Goal: Task Accomplishment & Management: Use online tool/utility

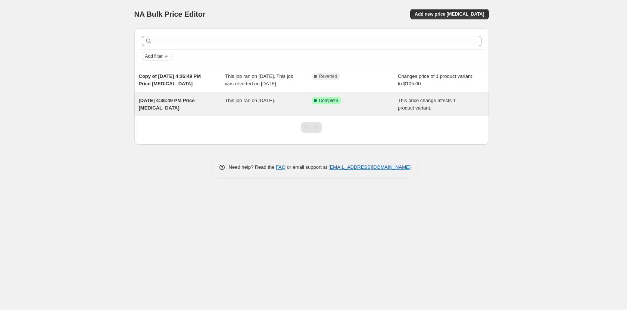
click at [410, 111] on div "This price change affects 1 product variant." at bounding box center [441, 104] width 87 height 15
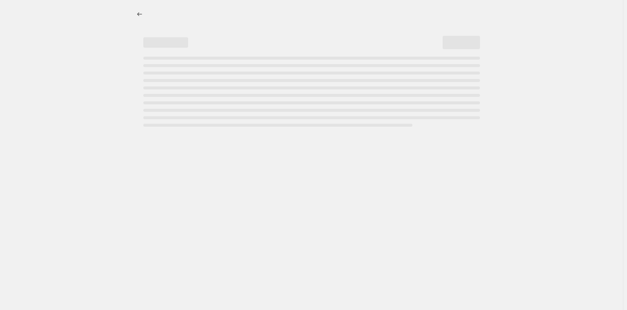
select select "ecap"
select select "no_change"
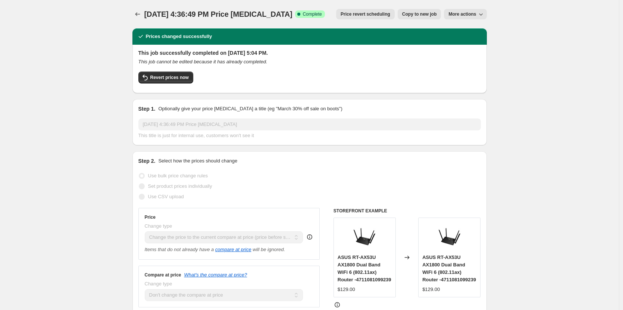
click at [473, 15] on span "More actions" at bounding box center [462, 14] width 28 height 6
click at [468, 41] on span "Delete job" at bounding box center [463, 43] width 22 height 6
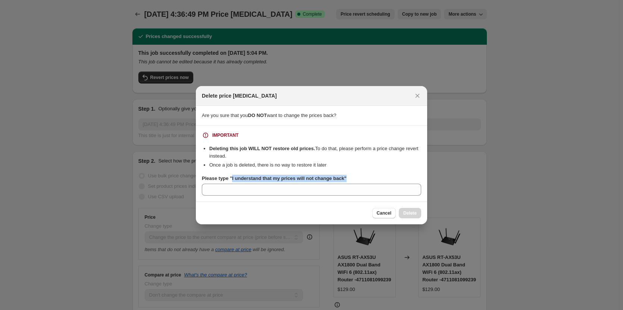
drag, startPoint x: 231, startPoint y: 177, endPoint x: 309, endPoint y: 183, distance: 78.2
click at [309, 183] on div "Please type "I understand that my prices will not change back"" at bounding box center [311, 185] width 219 height 21
copy b "I understand that my prices will not change back""
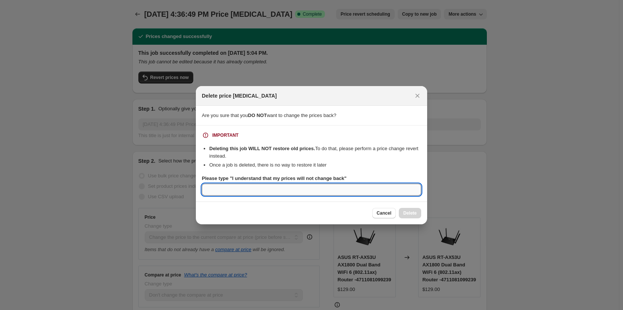
click at [284, 194] on input "Please type "I understand that my prices will not change back"" at bounding box center [311, 190] width 219 height 12
paste input "I understand that my prices will not change back""
type input "I understand that my prices will not change back""
click at [387, 212] on span "Cancel" at bounding box center [384, 213] width 15 height 6
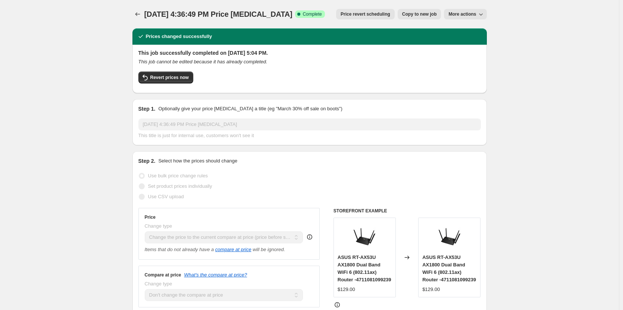
click at [456, 12] on span "More actions" at bounding box center [462, 14] width 28 height 6
click at [460, 43] on span "Delete job" at bounding box center [463, 43] width 22 height 6
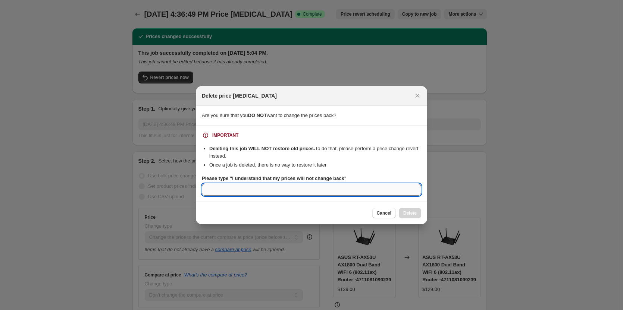
click at [302, 188] on input "Please type "I understand that my prices will not change back"" at bounding box center [311, 190] width 219 height 12
paste input "I understand that my prices will not change back""
click at [328, 192] on input "I understand that my prices will not change back"" at bounding box center [311, 190] width 219 height 12
type input "I understand that my prices will not change back""
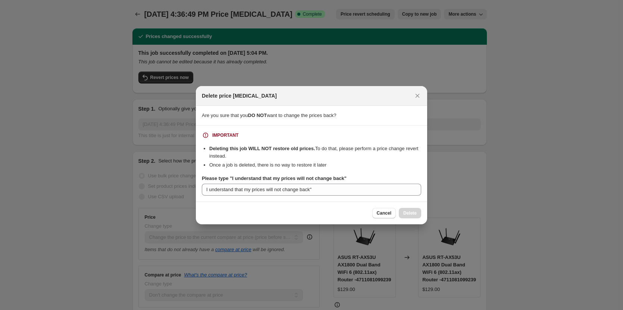
click at [400, 213] on div "Cancel Delete" at bounding box center [396, 213] width 49 height 10
click at [411, 213] on div "Cancel Delete" at bounding box center [396, 213] width 49 height 10
click at [388, 213] on span "Cancel" at bounding box center [384, 213] width 15 height 6
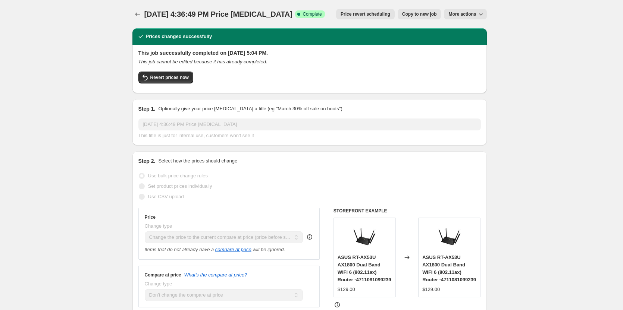
click at [473, 11] on button "More actions" at bounding box center [465, 14] width 43 height 10
click at [467, 40] on span "Delete job" at bounding box center [463, 43] width 22 height 6
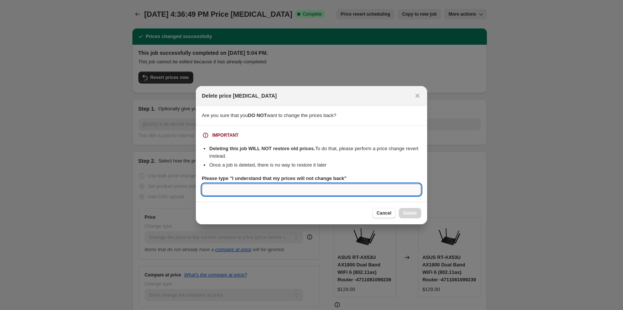
click at [333, 188] on input "Please type "I understand that my prices will not change back"" at bounding box center [311, 190] width 219 height 12
paste input "I understand that my prices will not change back""
type input "I understand that my prices will not change back"
click at [404, 212] on span "Delete" at bounding box center [409, 213] width 13 height 6
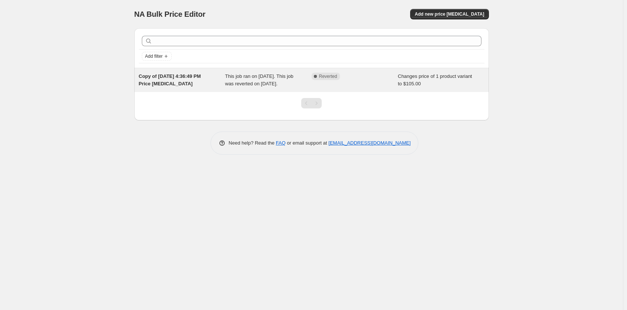
click at [405, 80] on div "Changes price of 1 product variant to $105.00" at bounding box center [441, 80] width 87 height 15
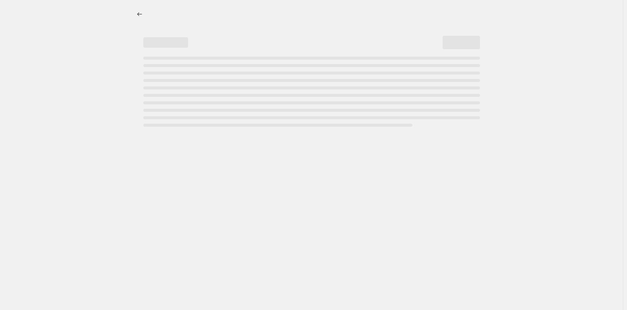
select select "no_change"
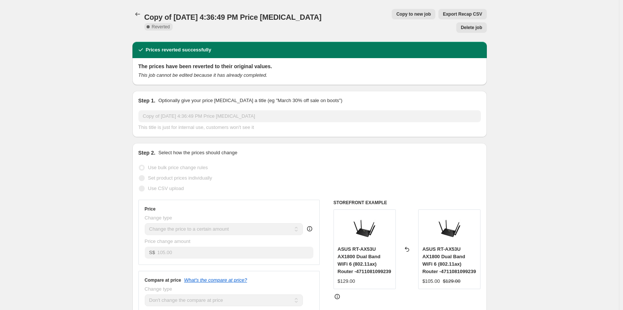
click at [472, 25] on span "Delete job" at bounding box center [471, 28] width 21 height 6
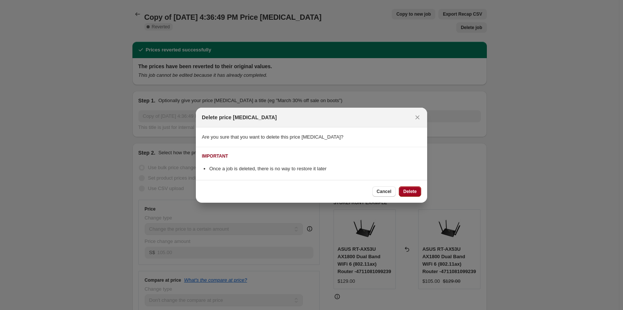
click at [411, 190] on span "Delete" at bounding box center [409, 192] width 13 height 6
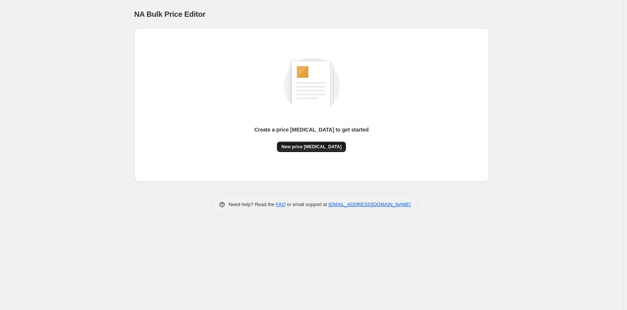
click at [311, 147] on span "New price [MEDICAL_DATA]" at bounding box center [311, 147] width 60 height 6
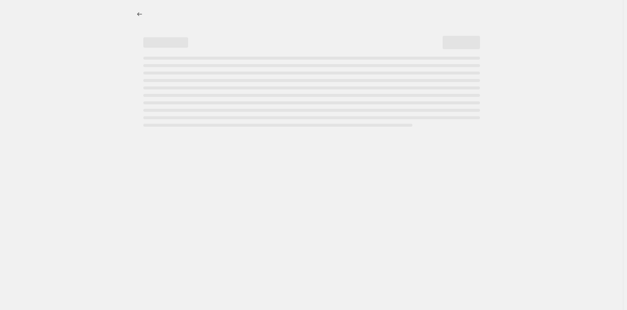
select select "percentage"
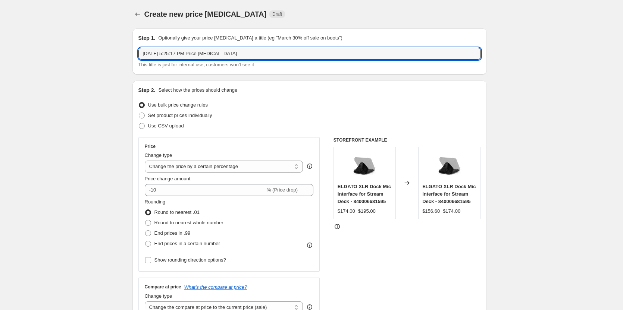
drag, startPoint x: 241, startPoint y: 55, endPoint x: 137, endPoint y: 51, distance: 103.8
click at [137, 51] on div "Step 1. Optionally give your price [MEDICAL_DATA] a title (eg "March 30% off sa…" at bounding box center [309, 51] width 354 height 46
type input "a"
type input "ASUS ROUTER AUGUST PROMO"
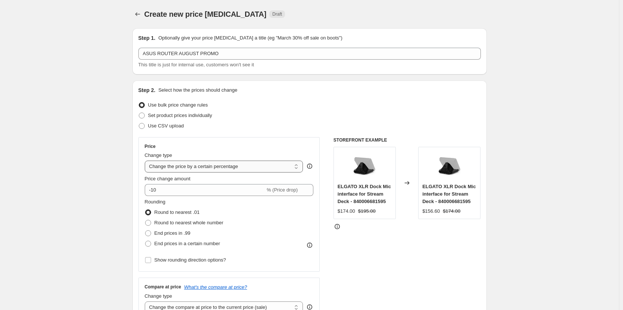
click at [296, 167] on select "Change the price to a certain amount Change the price by a certain amount Chang…" at bounding box center [224, 167] width 159 height 12
select select "ecap"
click at [146, 161] on select "Change the price to a certain amount Change the price by a certain amount Chang…" at bounding box center [224, 167] width 159 height 12
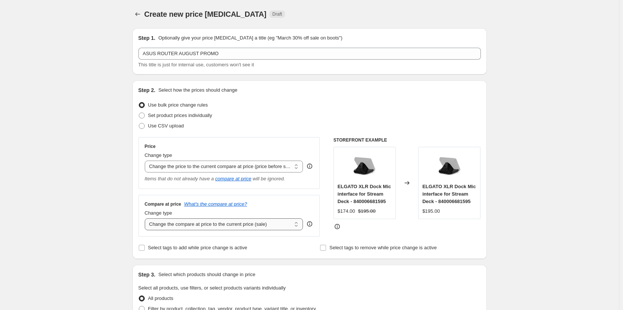
click at [256, 224] on select "Change the compare at price to the current price (sale) Change the compare at p…" at bounding box center [224, 225] width 159 height 12
select select "no_change"
click at [146, 219] on select "Change the compare at price to the current price (sale) Change the compare at p…" at bounding box center [224, 225] width 159 height 12
click at [294, 226] on select "Change the compare at price to the current price (sale) Change the compare at p…" at bounding box center [224, 225] width 159 height 12
click at [146, 219] on select "Change the compare at price to the current price (sale) Change the compare at p…" at bounding box center [224, 225] width 159 height 12
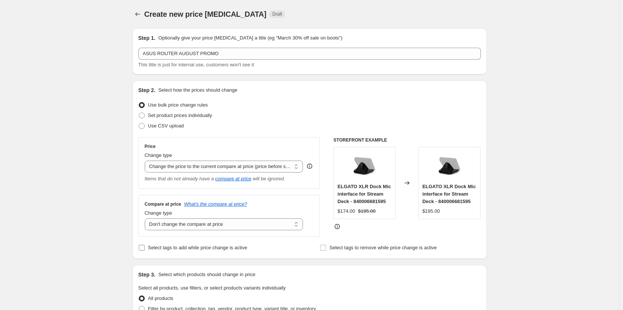
click at [145, 248] on input "Select tags to add while price change is active" at bounding box center [142, 248] width 6 height 6
checkbox input "true"
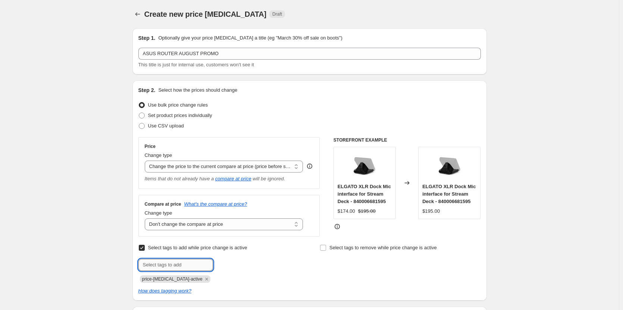
click at [179, 266] on input "text" at bounding box center [175, 265] width 75 height 12
type input "ASUS ROUTER"
click at [237, 263] on span "ASUS ROUTER" at bounding box center [245, 264] width 32 height 5
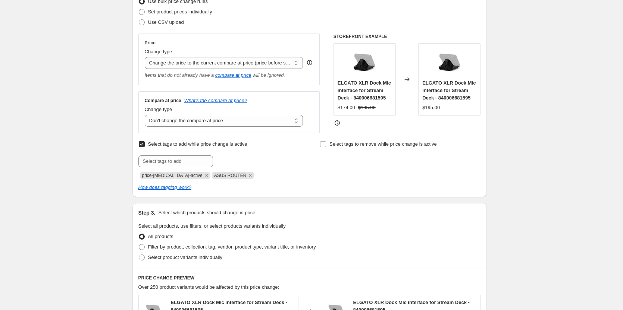
scroll to position [112, 0]
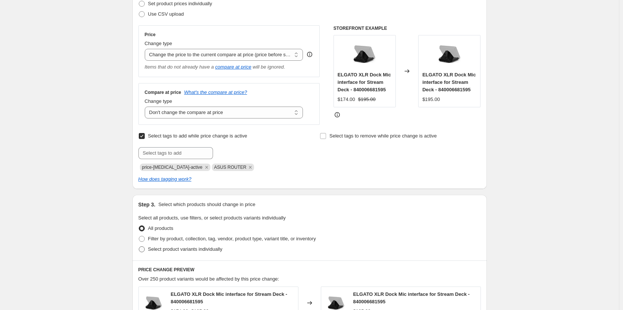
click at [145, 250] on span at bounding box center [142, 250] width 6 height 6
click at [139, 247] on input "Select product variants individually" at bounding box center [139, 247] width 0 height 0
radio input "true"
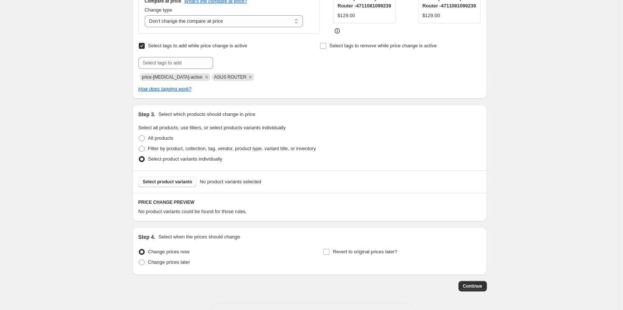
scroll to position [224, 0]
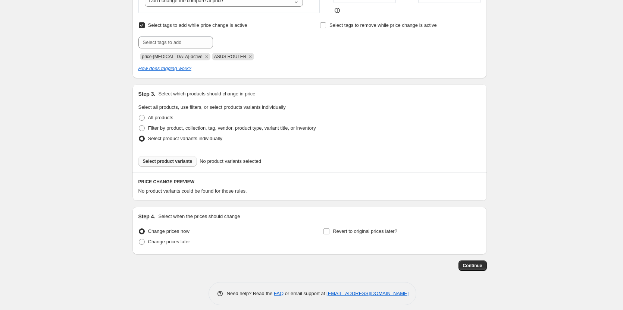
click at [172, 161] on span "Select product variants" at bounding box center [168, 162] width 50 height 6
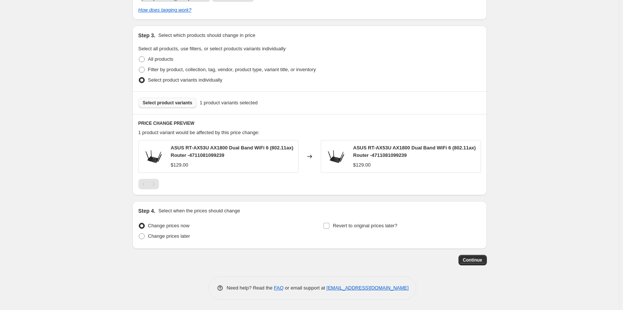
scroll to position [283, 0]
click at [469, 260] on span "Continue" at bounding box center [472, 260] width 19 height 6
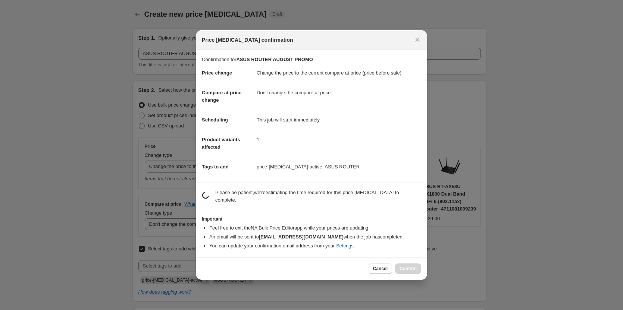
scroll to position [0, 0]
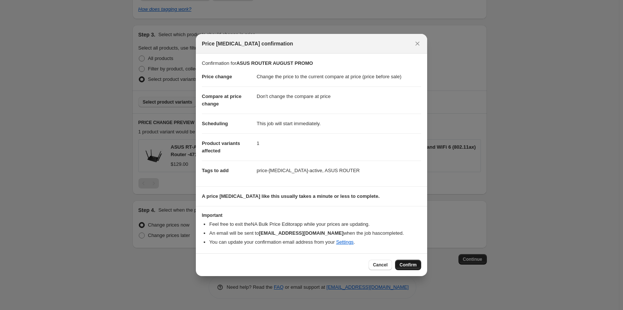
click at [407, 263] on span "Confirm" at bounding box center [408, 265] width 17 height 6
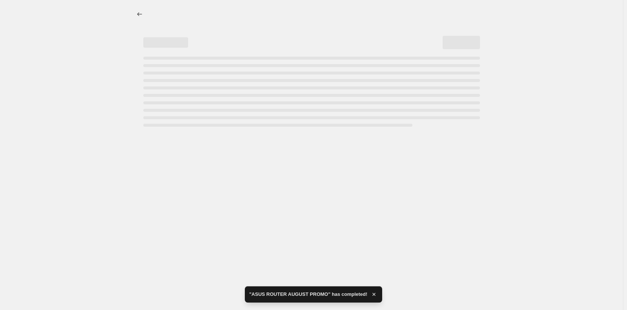
select select "ecap"
select select "no_change"
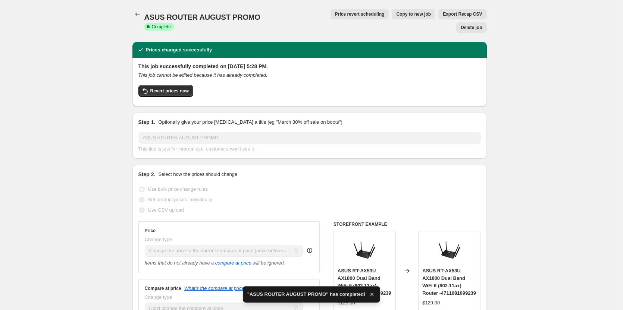
click at [396, 16] on span "Copy to new job" at bounding box center [413, 14] width 35 height 6
select select "ecap"
select select "no_change"
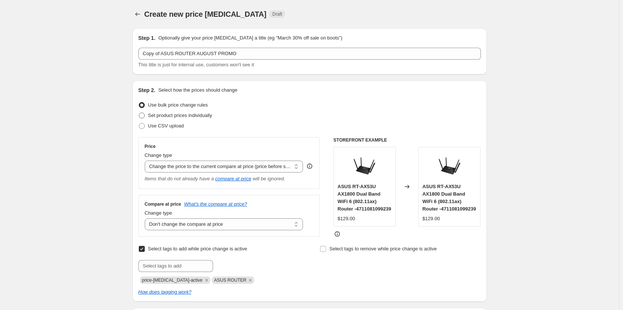
click at [144, 117] on span at bounding box center [142, 116] width 6 height 6
click at [139, 113] on input "Set product prices individually" at bounding box center [139, 113] width 0 height 0
radio input "true"
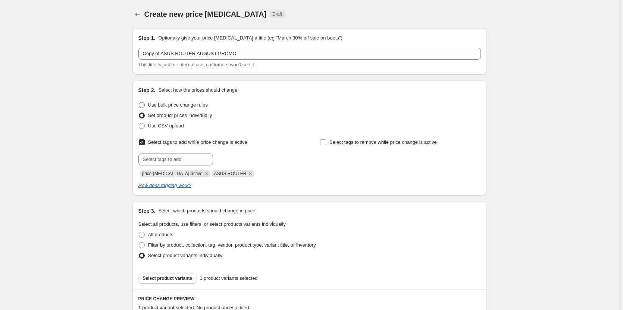
click at [144, 104] on span at bounding box center [142, 105] width 6 height 6
click at [139, 103] on input "Use bulk price change rules" at bounding box center [139, 102] width 0 height 0
radio input "true"
select select "ecap"
select select "no_change"
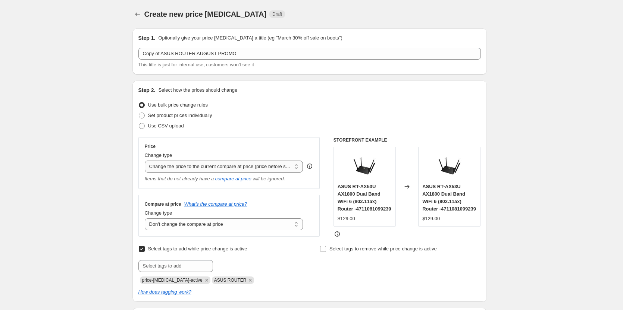
click at [297, 168] on select "Change the price to a certain amount Change the price by a certain amount Chang…" at bounding box center [224, 167] width 159 height 12
click at [146, 161] on select "Change the price to a certain amount Change the price by a certain amount Chang…" at bounding box center [224, 167] width 159 height 12
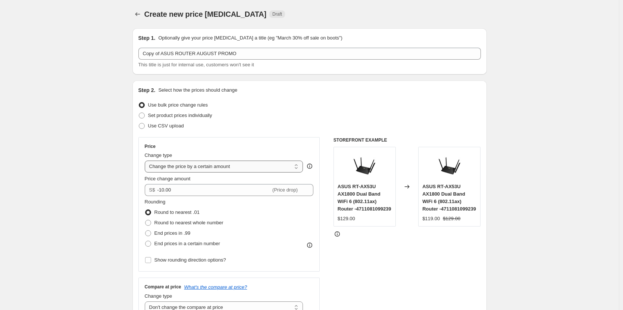
click at [297, 165] on select "Change the price to a certain amount Change the price by a certain amount Chang…" at bounding box center [224, 167] width 159 height 12
select select "to"
click at [146, 161] on select "Change the price to a certain amount Change the price by a certain amount Chang…" at bounding box center [224, 167] width 159 height 12
type input "80.00"
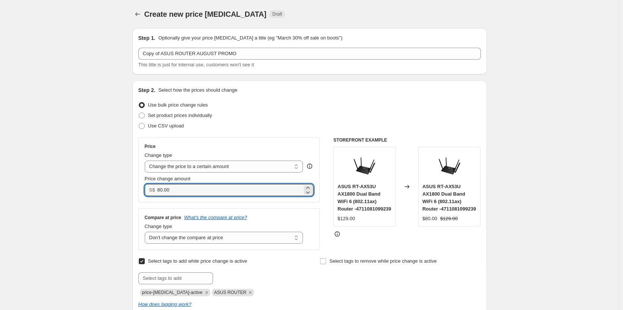
drag, startPoint x: 174, startPoint y: 190, endPoint x: 153, endPoint y: 190, distance: 20.5
click at [153, 190] on div "S$ 80.00" at bounding box center [229, 190] width 169 height 12
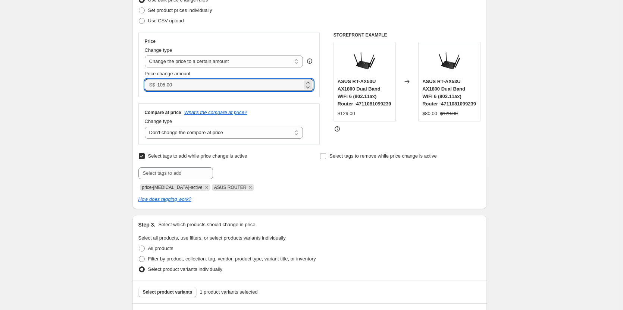
scroll to position [37, 0]
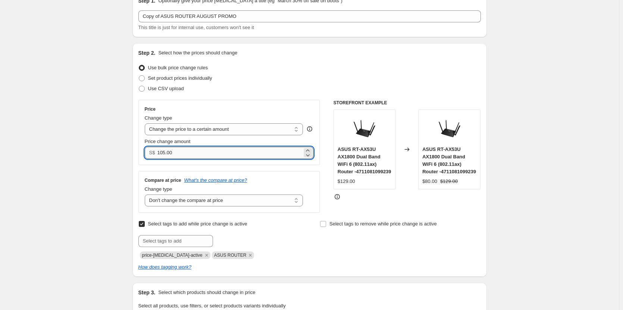
click at [264, 149] on input "105.00" at bounding box center [229, 153] width 145 height 12
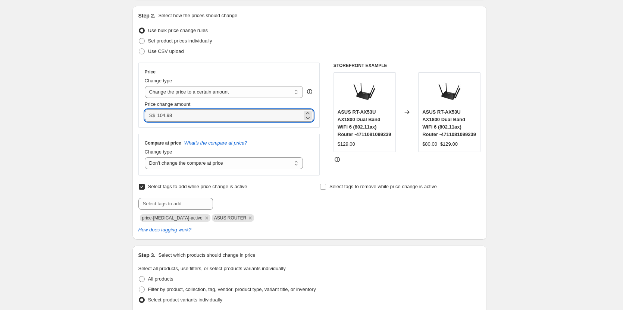
scroll to position [0, 0]
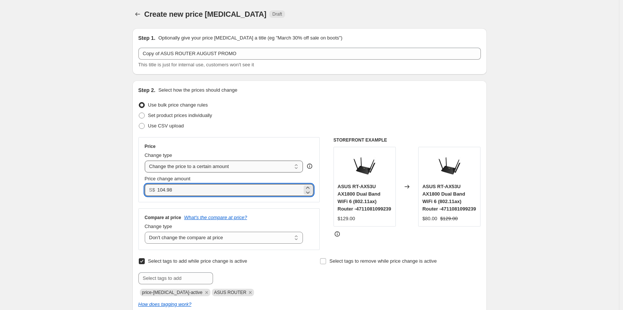
type input "104.98"
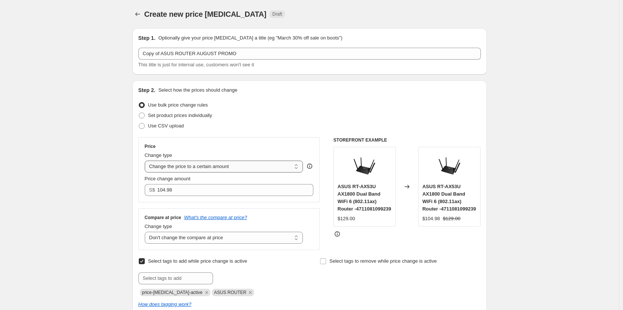
click at [297, 166] on select "Change the price to a certain amount Change the price by a certain amount Chang…" at bounding box center [224, 167] width 159 height 12
click at [146, 161] on select "Change the price to a certain amount Change the price by a certain amount Chang…" at bounding box center [224, 167] width 159 height 12
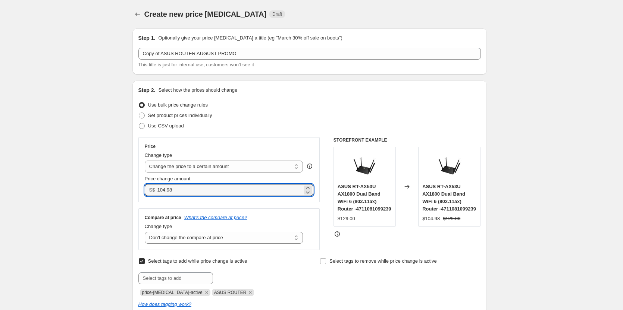
drag, startPoint x: 185, startPoint y: 190, endPoint x: 147, endPoint y: 188, distance: 38.5
click at [147, 188] on div "S$ 104.98" at bounding box center [229, 190] width 169 height 12
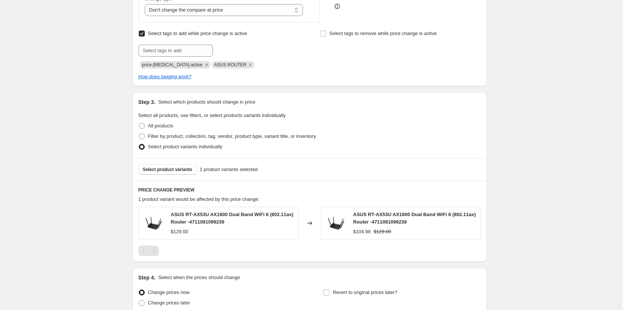
scroll to position [296, 0]
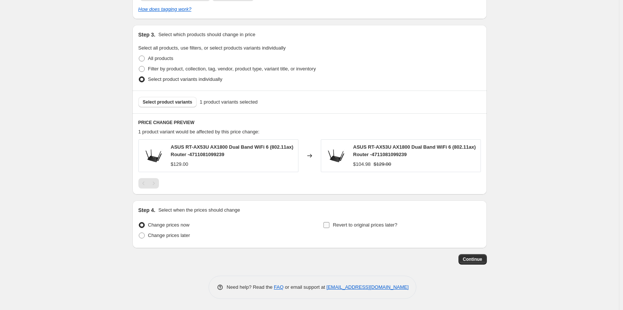
type input "105.00"
click at [326, 223] on input "Revert to original prices later?" at bounding box center [326, 225] width 6 height 6
checkbox input "true"
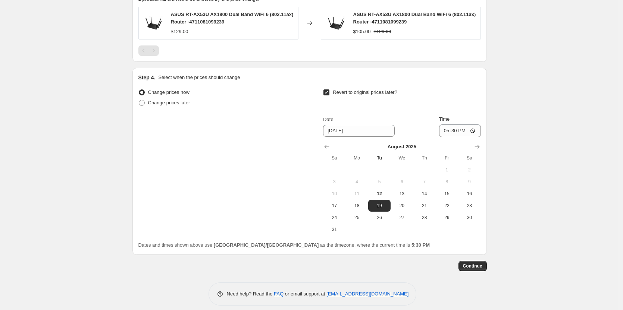
scroll to position [435, 0]
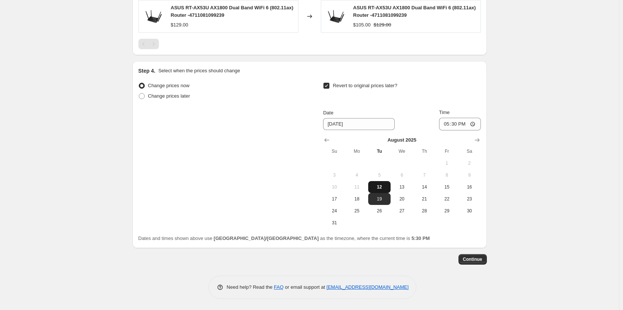
click at [383, 190] on span "12" at bounding box center [379, 187] width 16 height 6
click at [337, 223] on span "31" at bounding box center [334, 223] width 16 height 6
type input "[DATE]"
click at [475, 125] on input "17:30" at bounding box center [460, 124] width 42 height 13
type input "23:59"
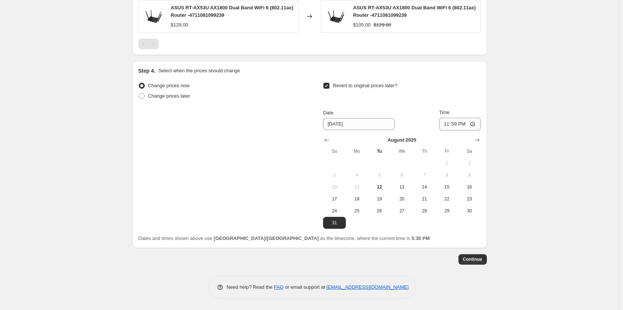
click at [472, 261] on span "Continue" at bounding box center [472, 260] width 19 height 6
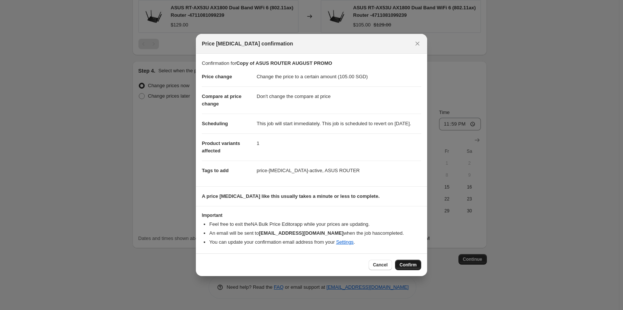
click at [407, 267] on span "Confirm" at bounding box center [408, 265] width 17 height 6
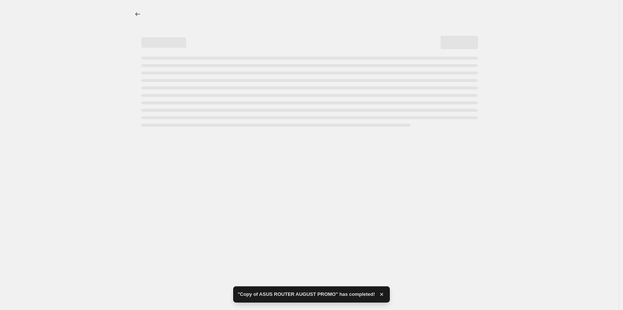
select select "no_change"
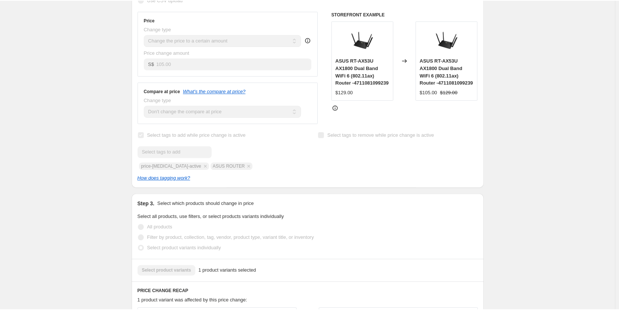
scroll to position [124, 0]
